Goal: Information Seeking & Learning: Find specific fact

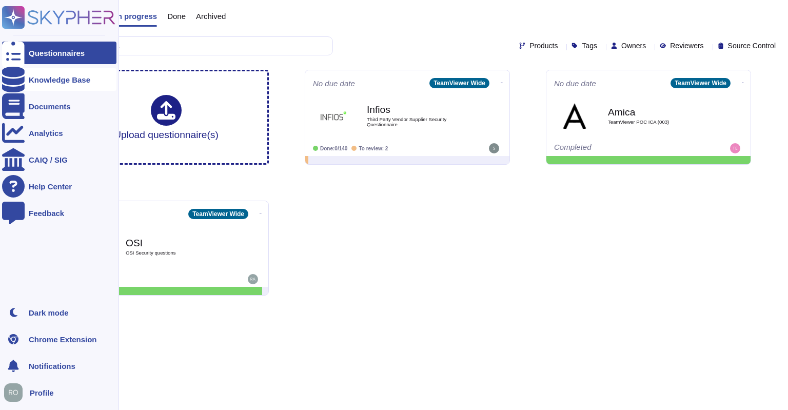
click at [64, 85] on div "Knowledge Base" at bounding box center [59, 79] width 114 height 23
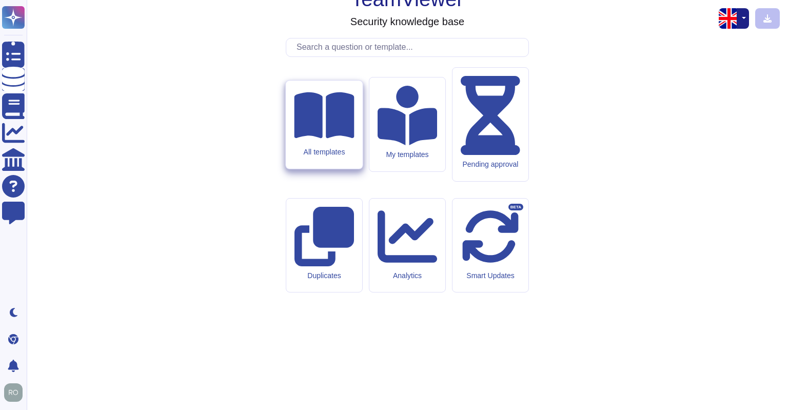
click at [330, 138] on icon at bounding box center [324, 115] width 60 height 46
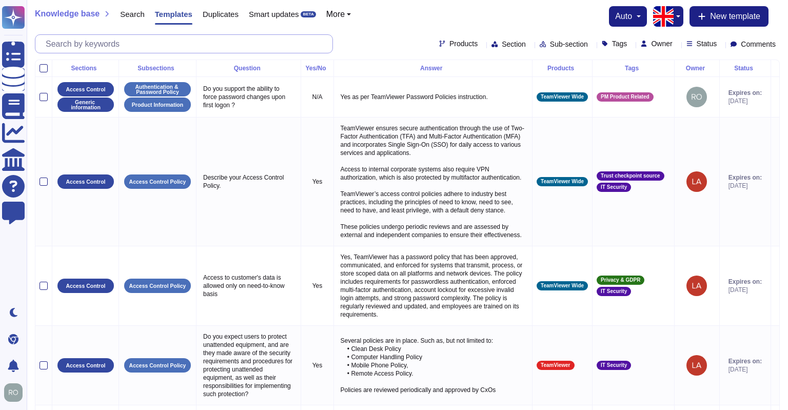
click at [209, 41] on input "text" at bounding box center [187, 44] width 292 height 18
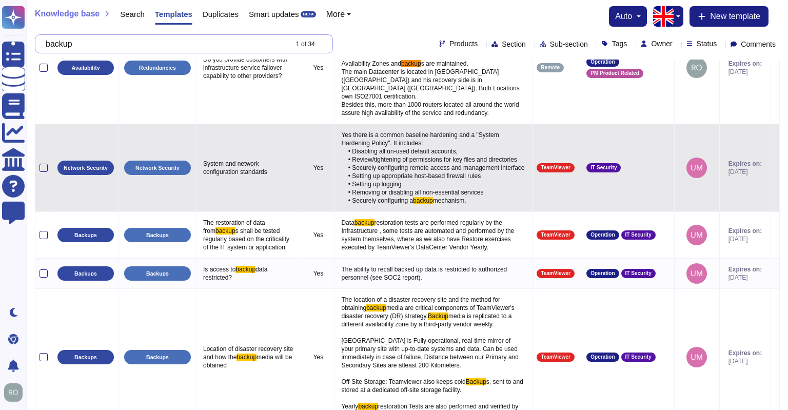
scroll to position [68, 0]
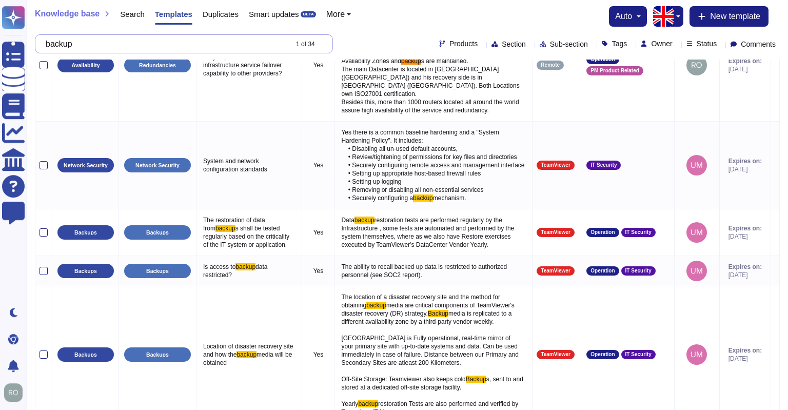
click at [245, 45] on input "backup" at bounding box center [164, 44] width 246 height 18
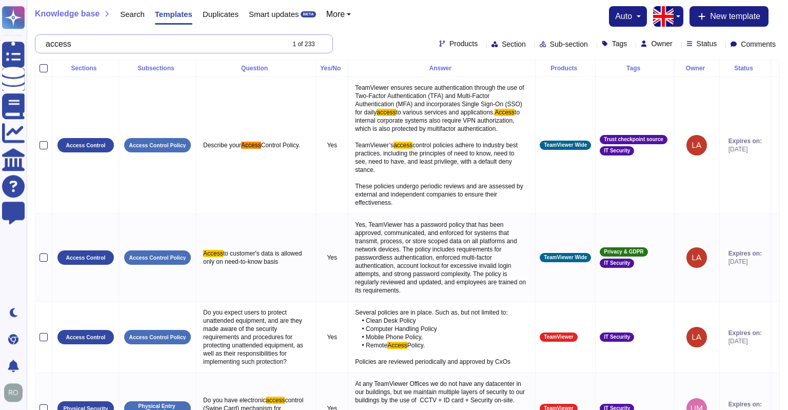
scroll to position [0, 0]
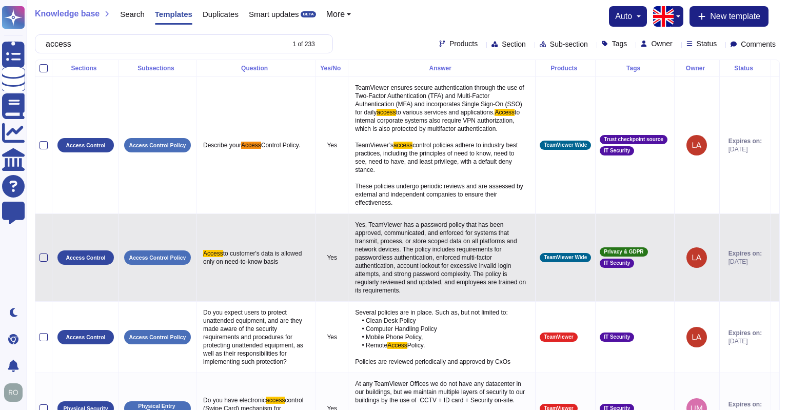
type input "access"
click at [392, 249] on p "Yes, TeamViewer has a password policy that has been approved, communicated, and…" at bounding box center [442, 257] width 179 height 79
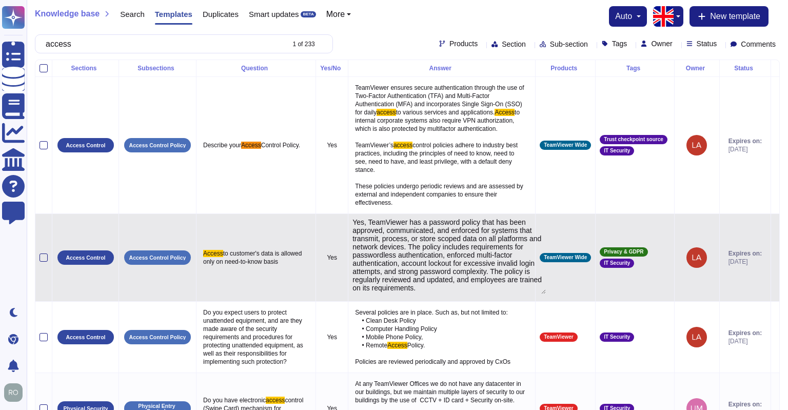
type textarea "Yes, TeamViewer has a password policy that has been approved, communicated, and…"
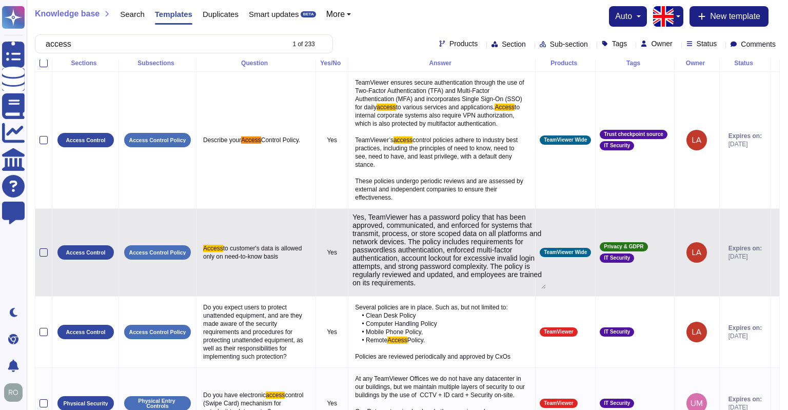
scroll to position [6, 0]
